Goal: Transaction & Acquisition: Purchase product/service

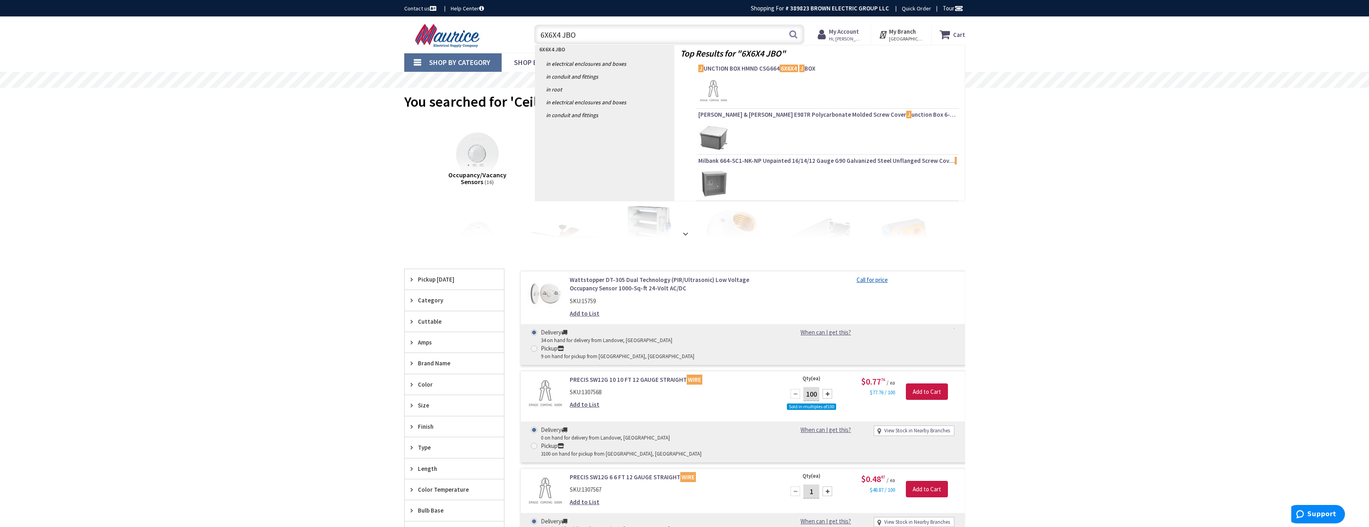
type input "6X6X4 JBOX"
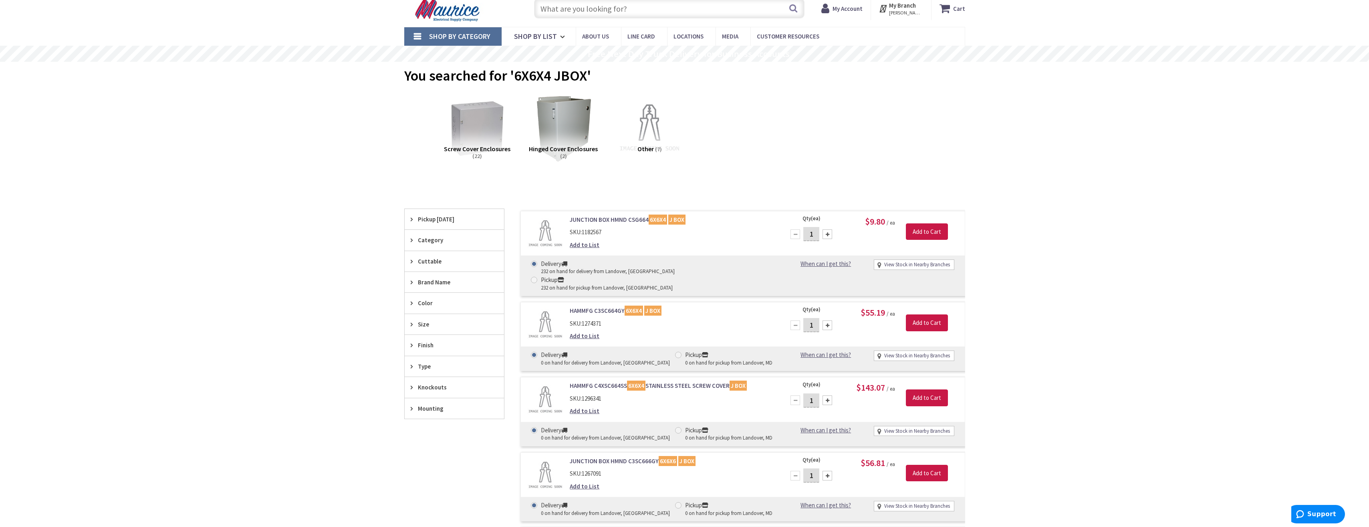
scroll to position [40, 0]
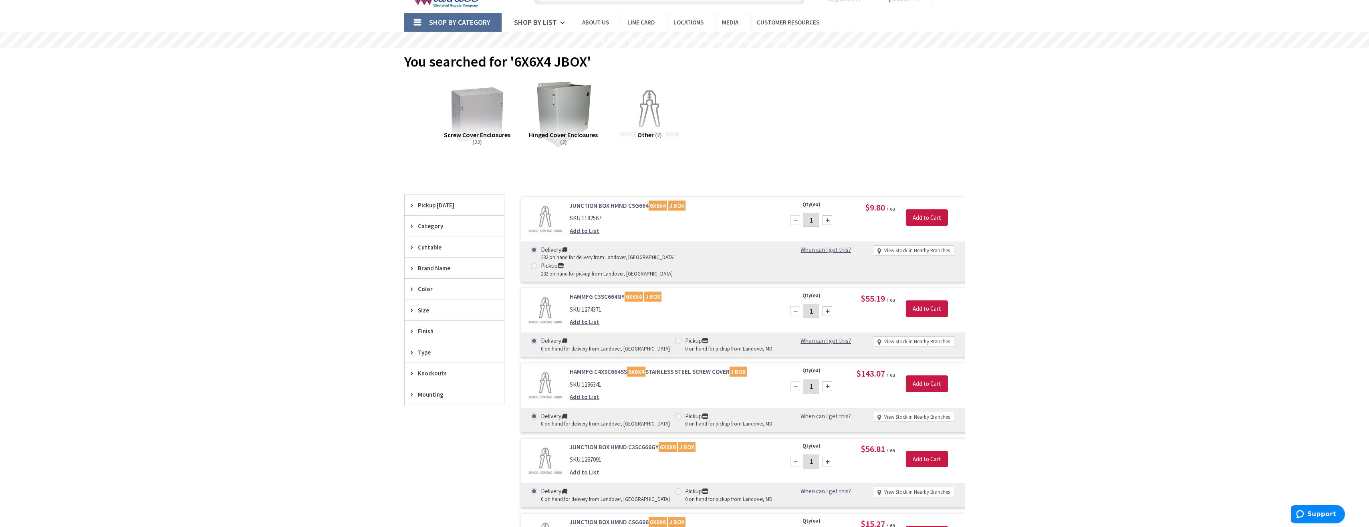
click at [418, 21] on link "Shop By Category" at bounding box center [452, 22] width 97 height 18
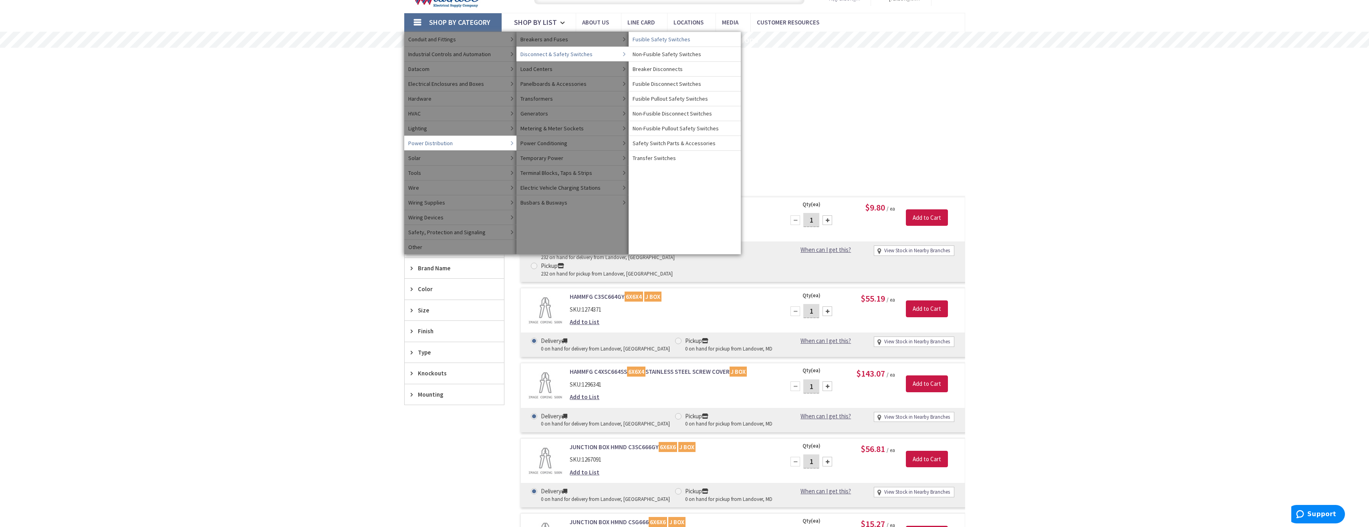
click at [644, 37] on span "Fusible Safety Switches" at bounding box center [662, 39] width 58 height 8
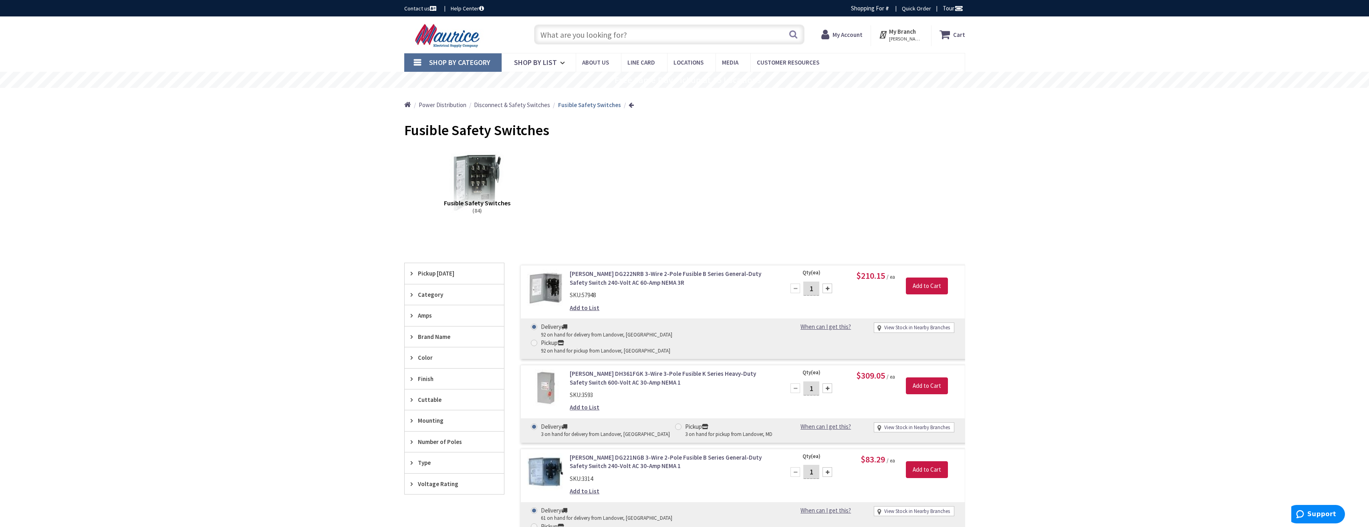
click at [422, 311] on span "Amps" at bounding box center [450, 315] width 65 height 8
click at [424, 346] on span "60 Amp" at bounding box center [454, 345] width 99 height 14
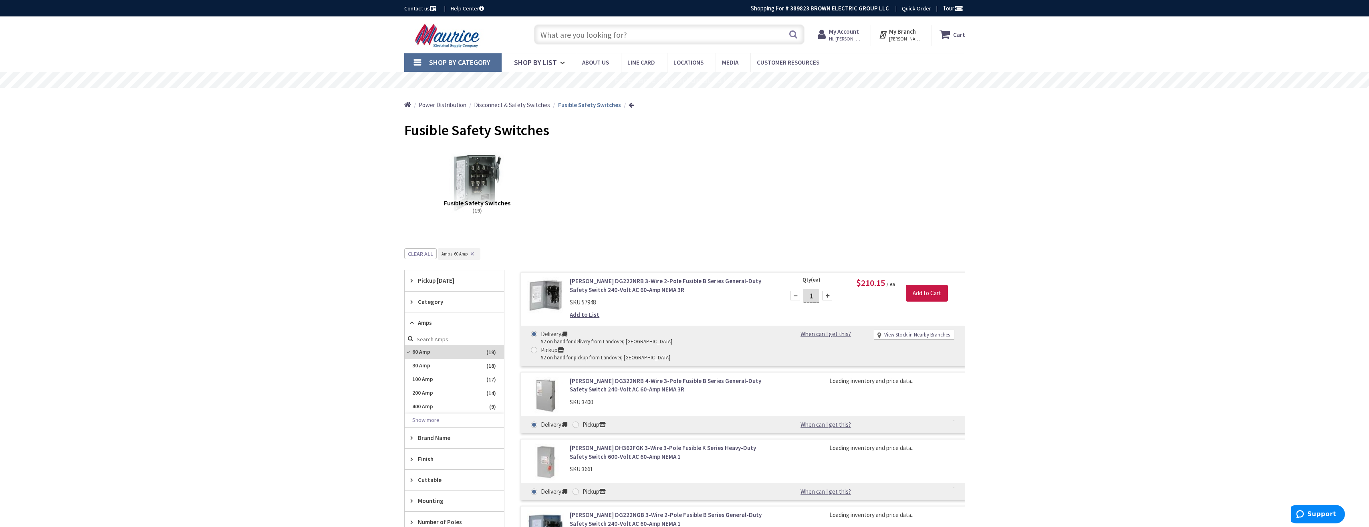
scroll to position [80, 0]
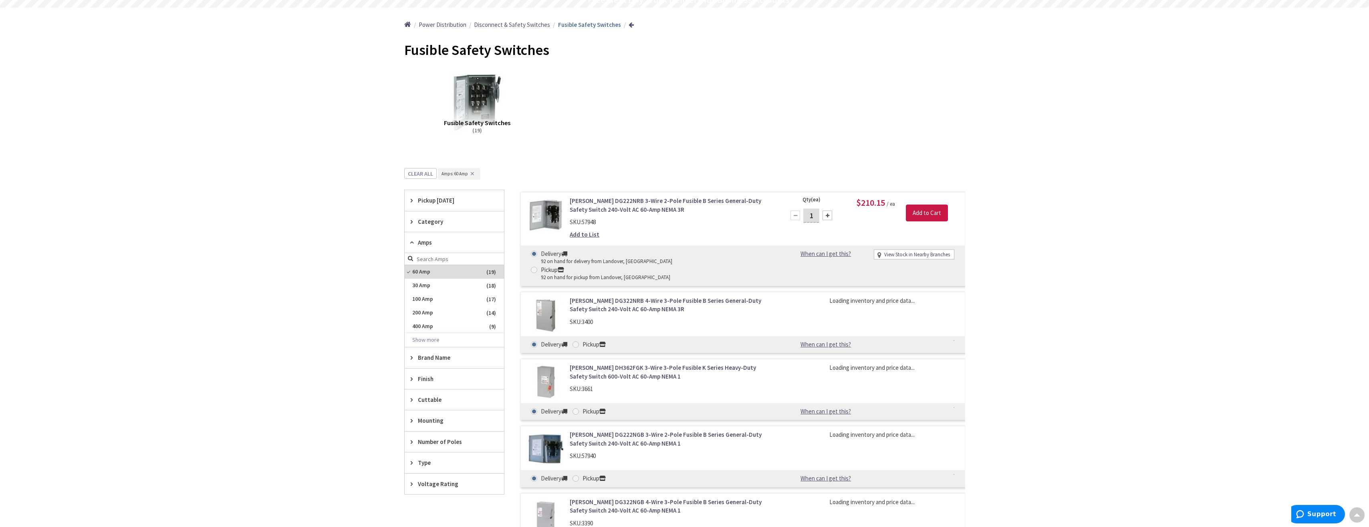
click at [418, 438] on span "Number of Poles" at bounding box center [450, 441] width 65 height 8
click at [419, 466] on span "3" at bounding box center [454, 471] width 99 height 14
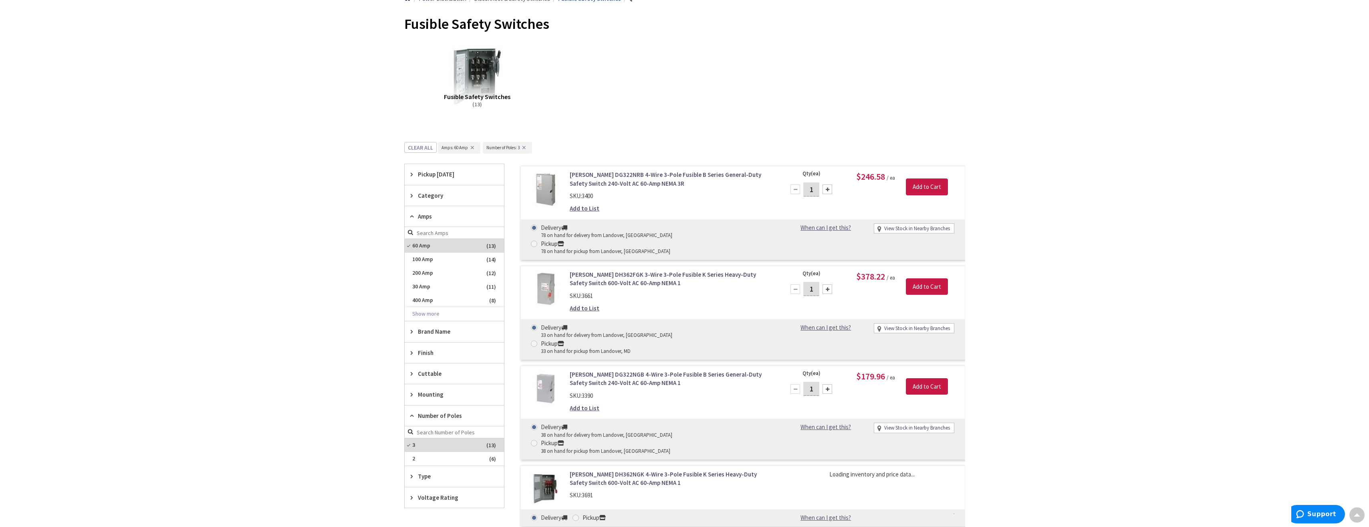
scroll to position [120, 0]
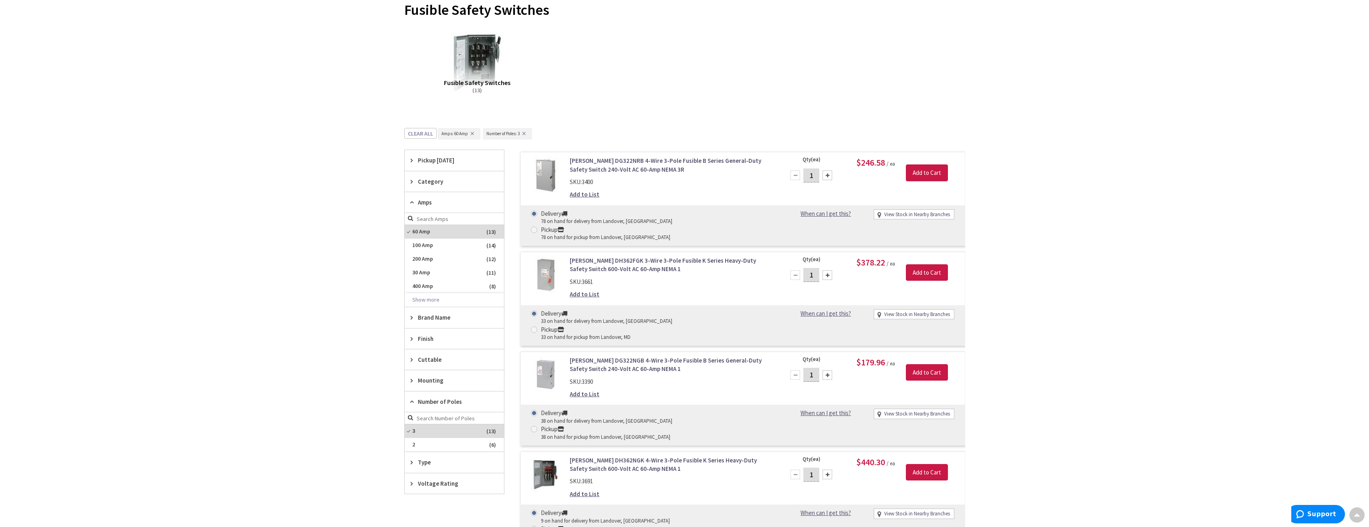
click at [422, 480] on span "Voltage Rating" at bounding box center [450, 483] width 65 height 8
click at [422, 507] on span "240 Volt AC" at bounding box center [454, 513] width 99 height 14
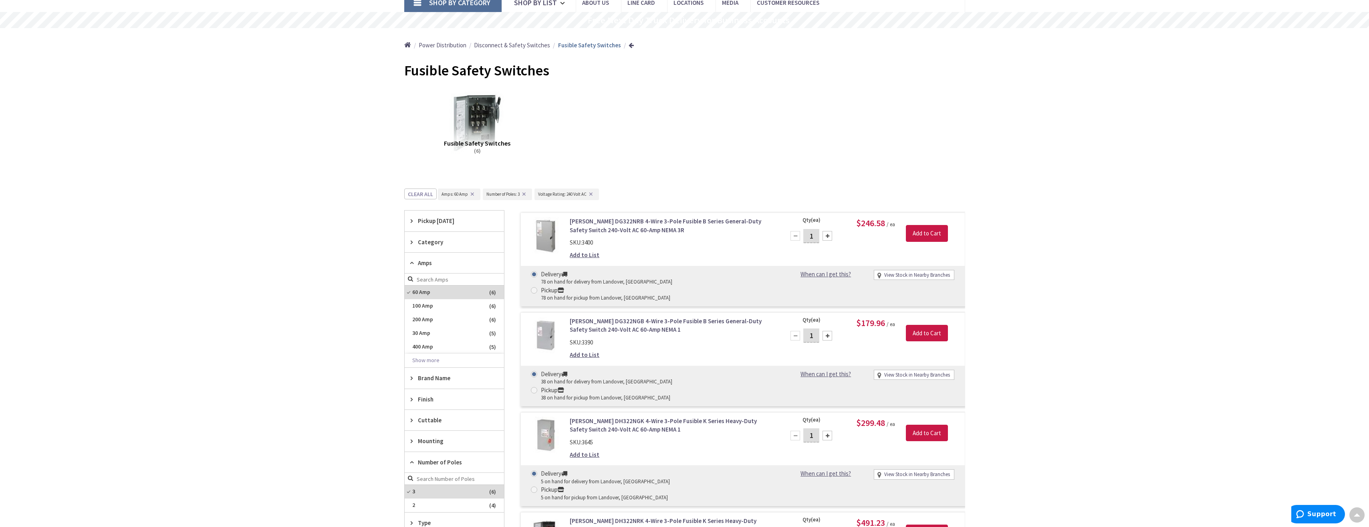
scroll to position [0, 0]
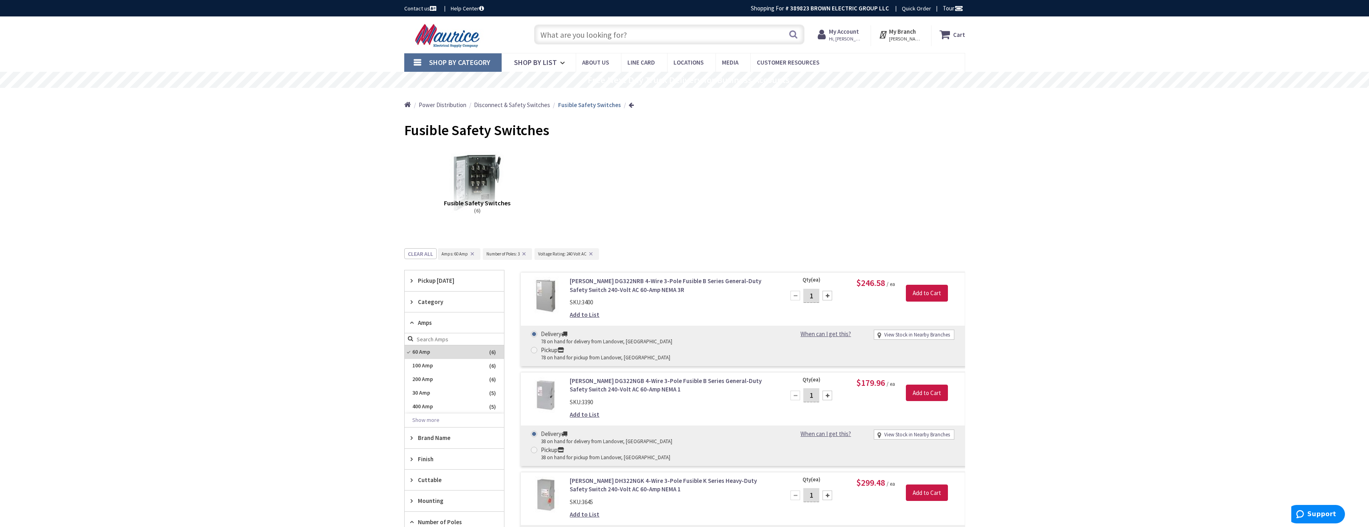
click at [586, 39] on input "text" at bounding box center [669, 34] width 271 height 20
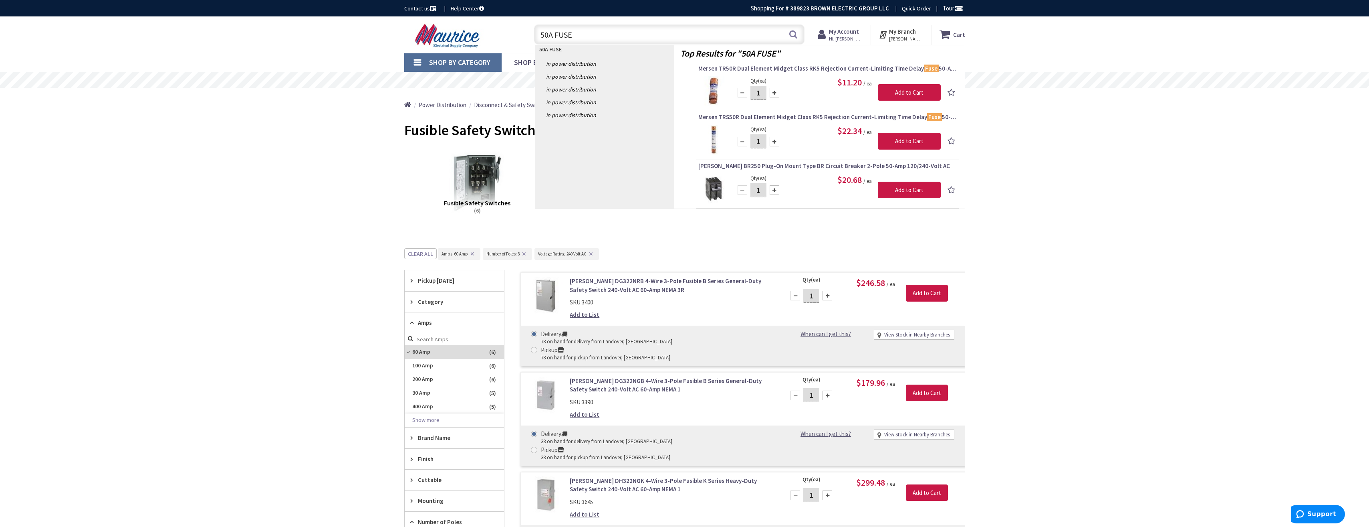
click at [547, 32] on input "50A FUSE" at bounding box center [669, 34] width 271 height 20
type input "45A FUSE"
